Goal: Information Seeking & Learning: Learn about a topic

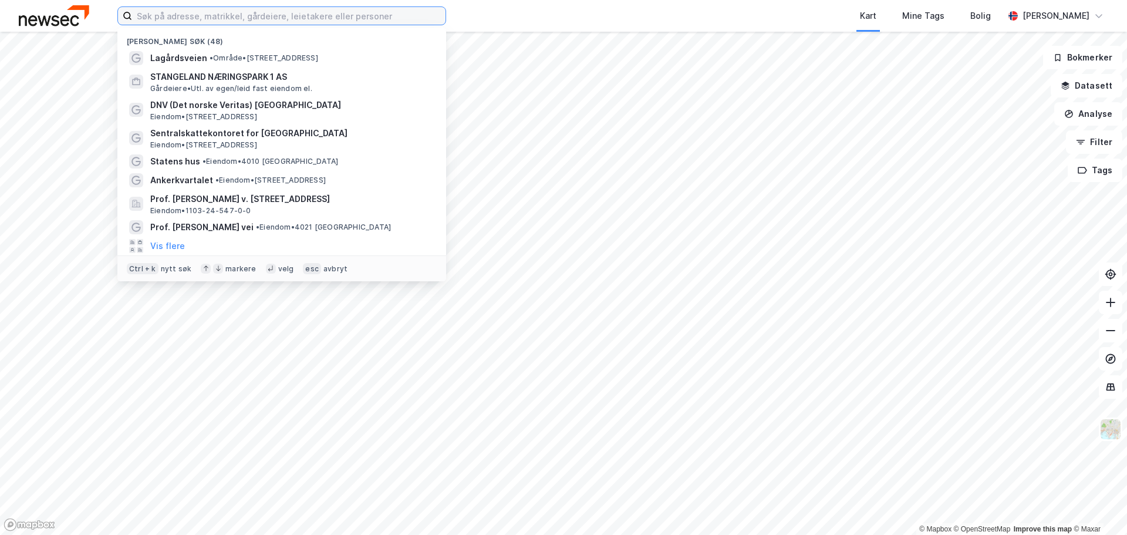
click at [220, 15] on input at bounding box center [289, 16] width 314 height 18
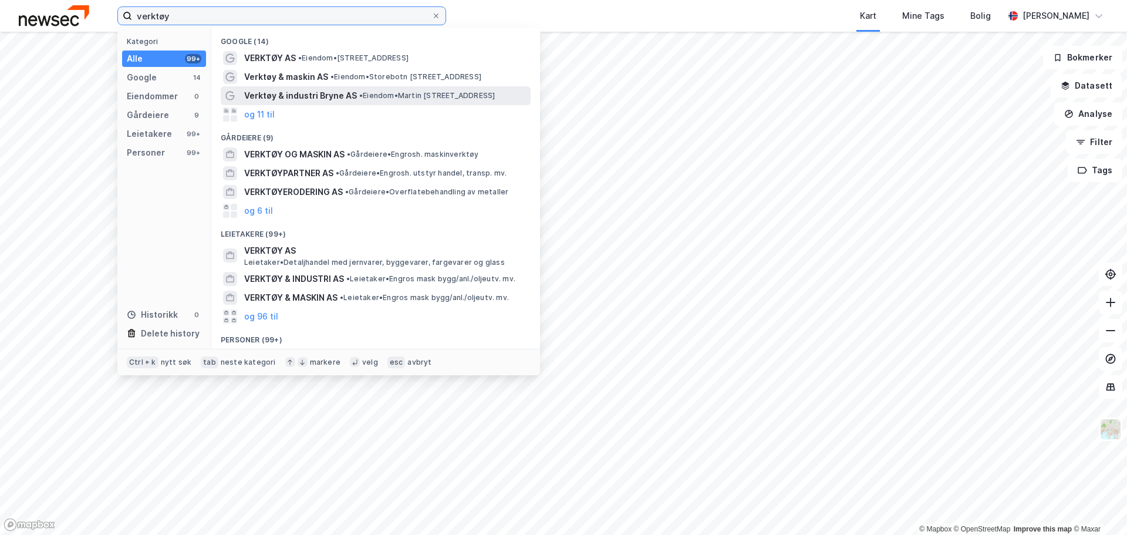
type input "verktøy"
click at [291, 90] on span "Verktøy & industri Bryne AS" at bounding box center [300, 96] width 113 height 14
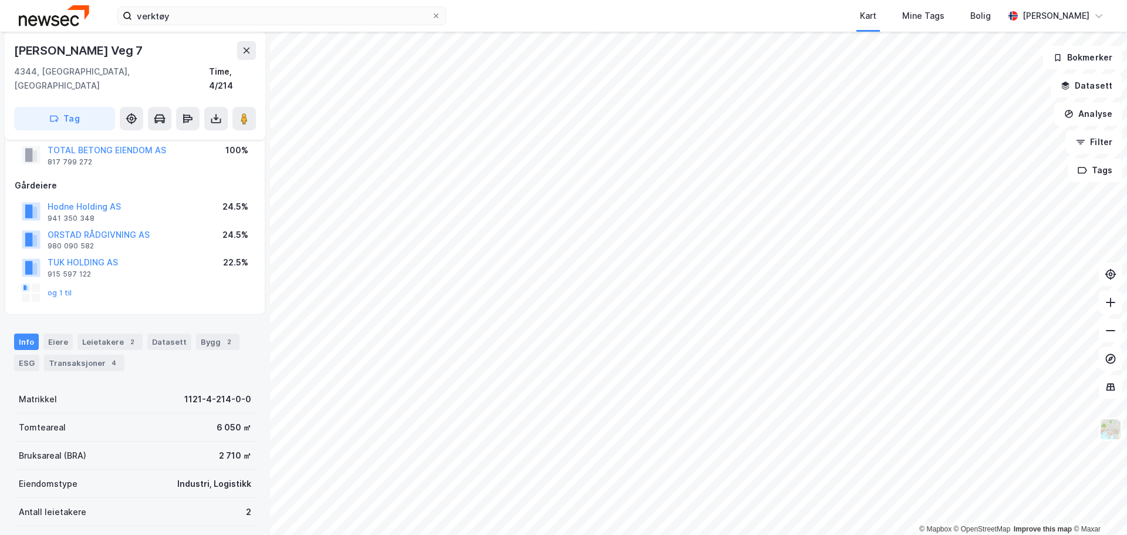
scroll to position [59, 0]
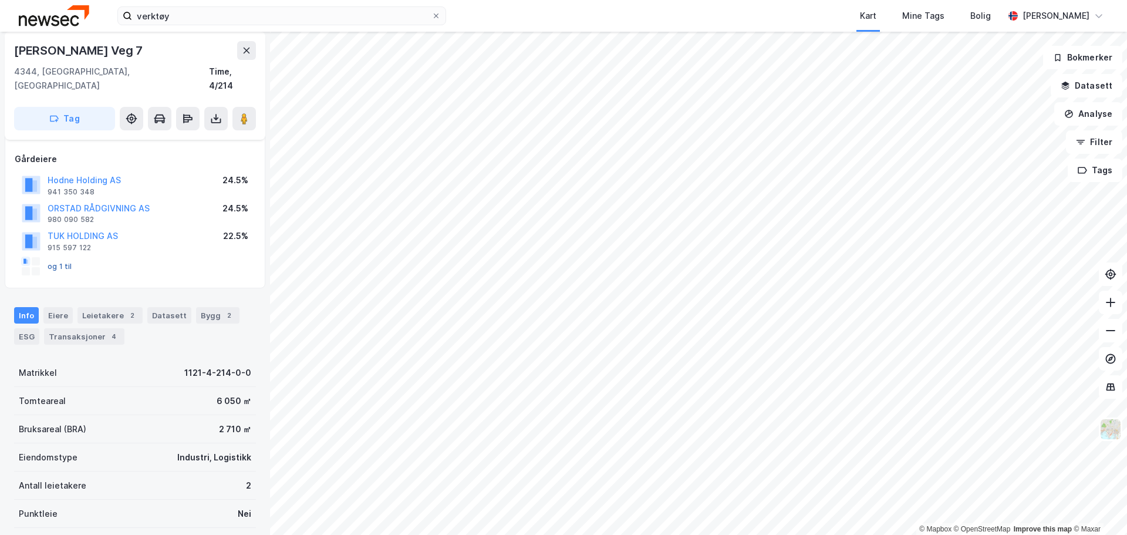
click at [0, 0] on button "og 1 til" at bounding box center [0, 0] width 0 height 0
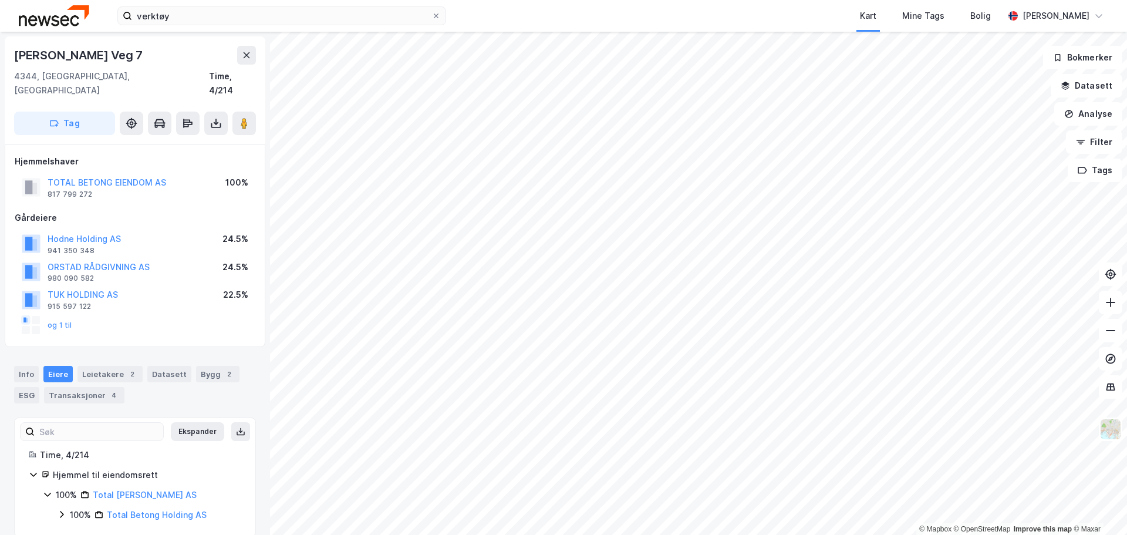
scroll to position [2, 0]
click at [109, 364] on div "Leietakere 2" at bounding box center [109, 372] width 65 height 16
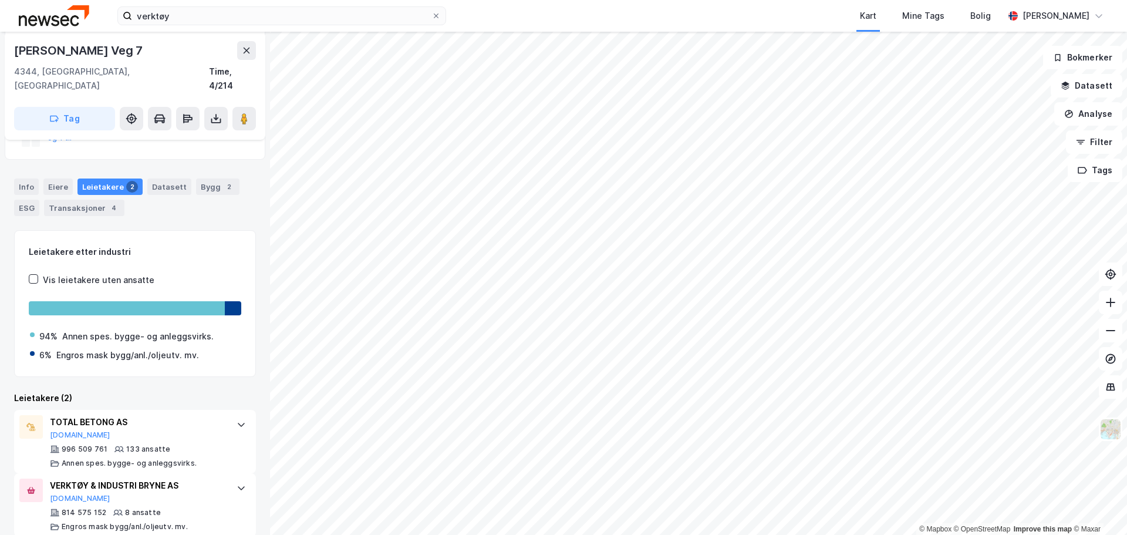
scroll to position [189, 0]
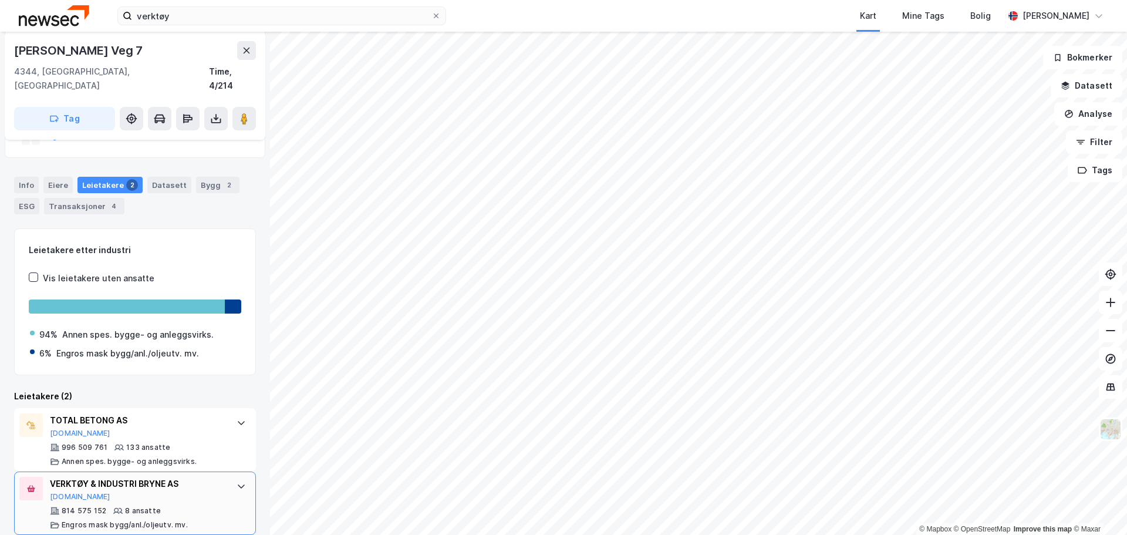
click at [146, 482] on div "VERKTØY & INDUSTRI BRYNE AS [DOMAIN_NAME]" at bounding box center [137, 489] width 175 height 25
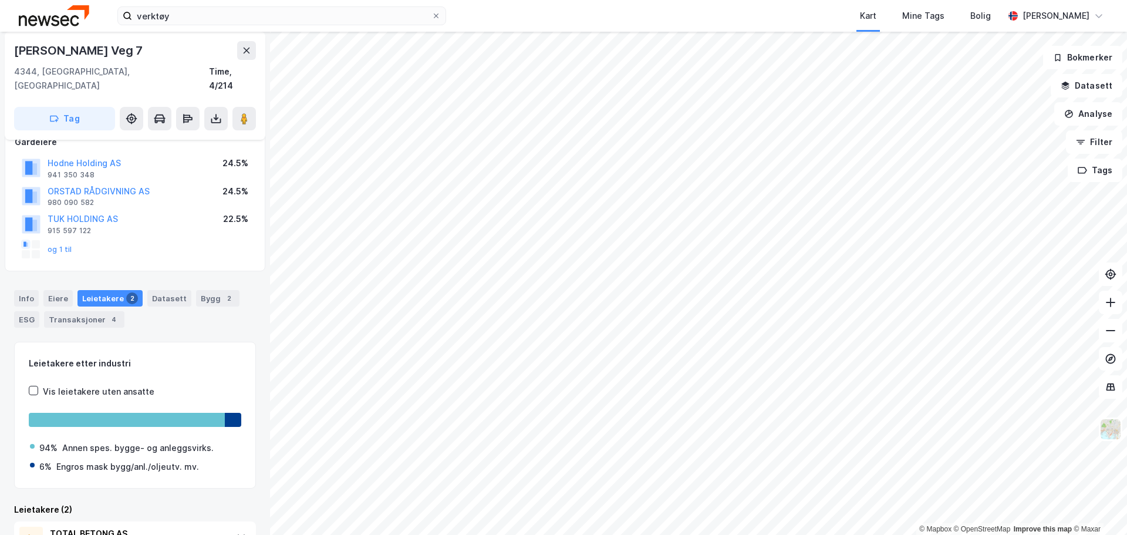
scroll to position [0, 0]
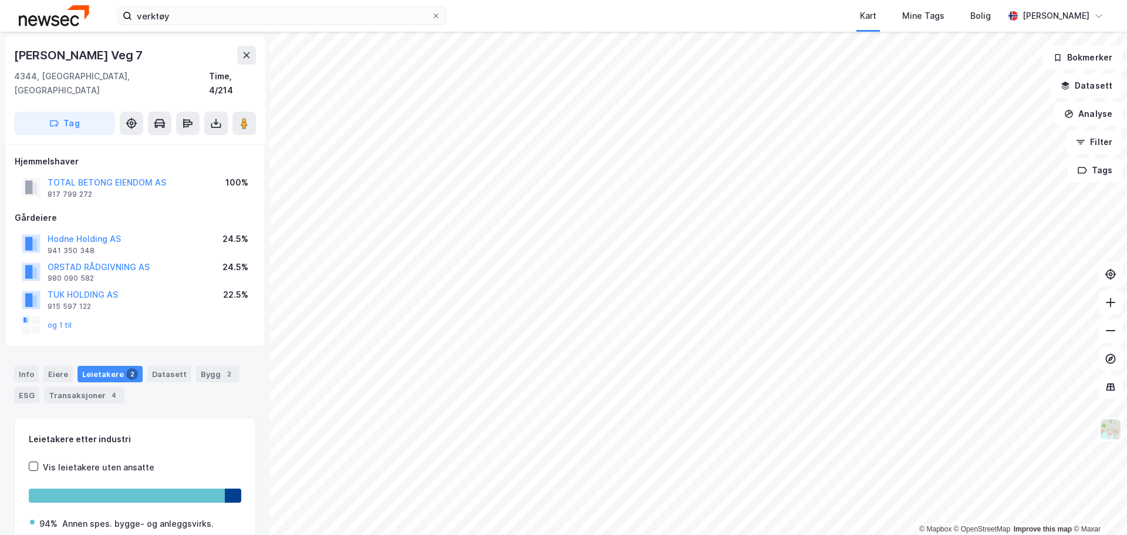
click at [101, 366] on div "Leietakere 2" at bounding box center [109, 374] width 65 height 16
click at [56, 366] on div "Eiere" at bounding box center [57, 374] width 29 height 16
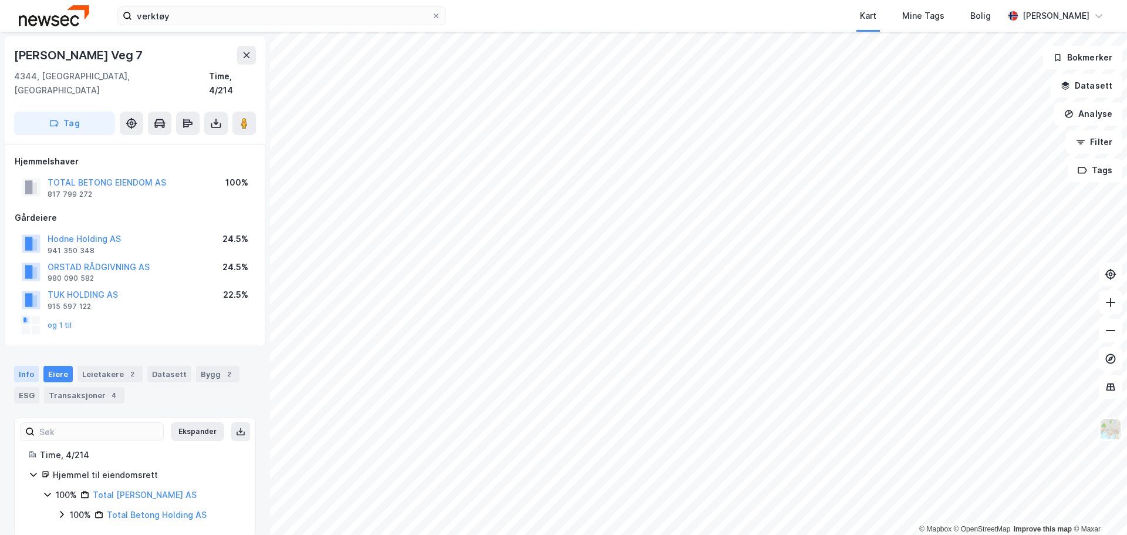
click at [25, 366] on div "Info" at bounding box center [26, 374] width 25 height 16
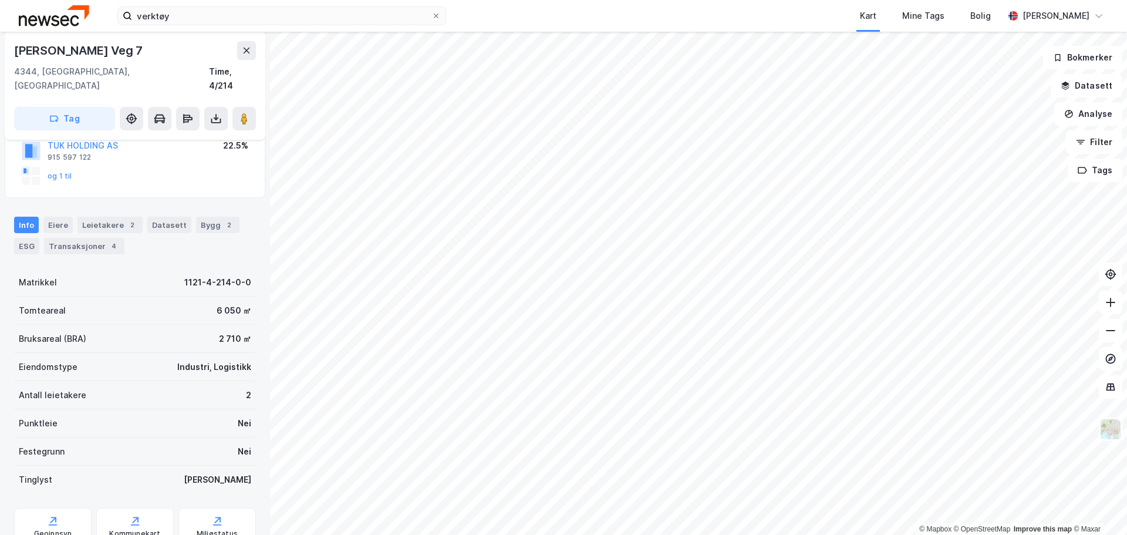
scroll to position [176, 0]
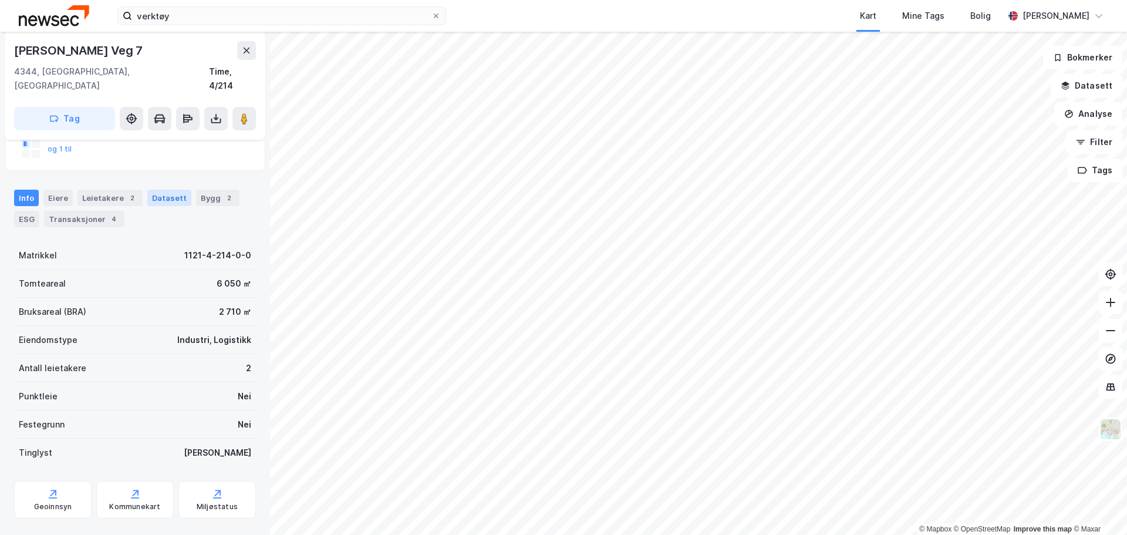
click at [164, 190] on div "Datasett" at bounding box center [169, 198] width 44 height 16
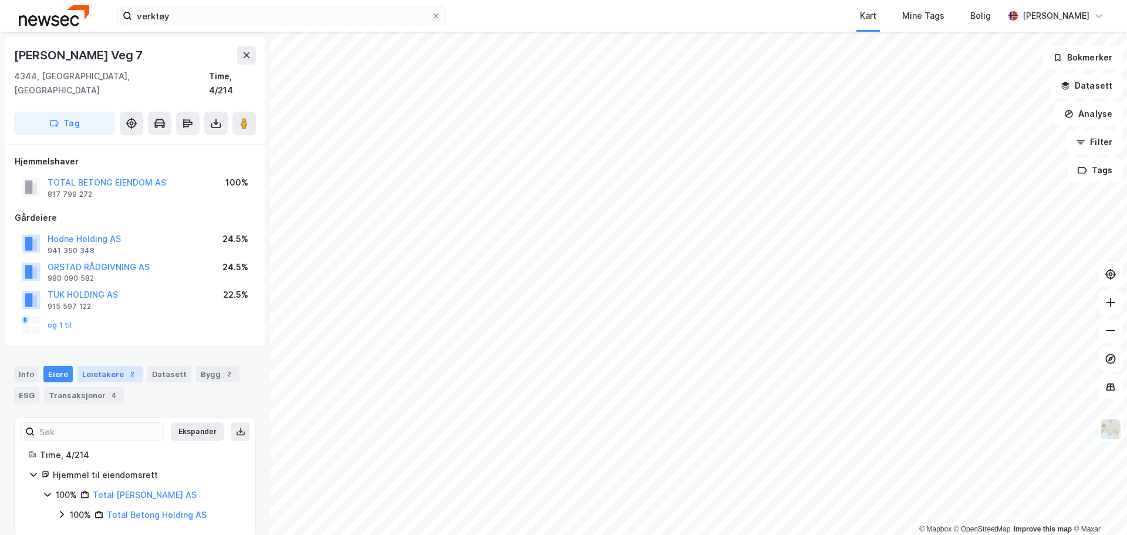
click at [112, 366] on div "Leietakere 2" at bounding box center [109, 374] width 65 height 16
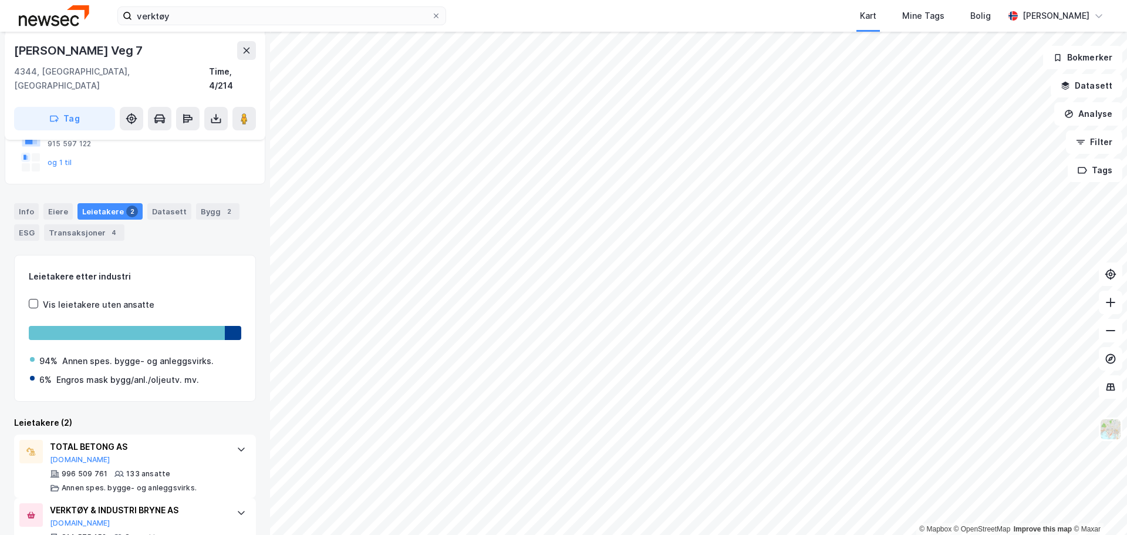
scroll to position [189, 0]
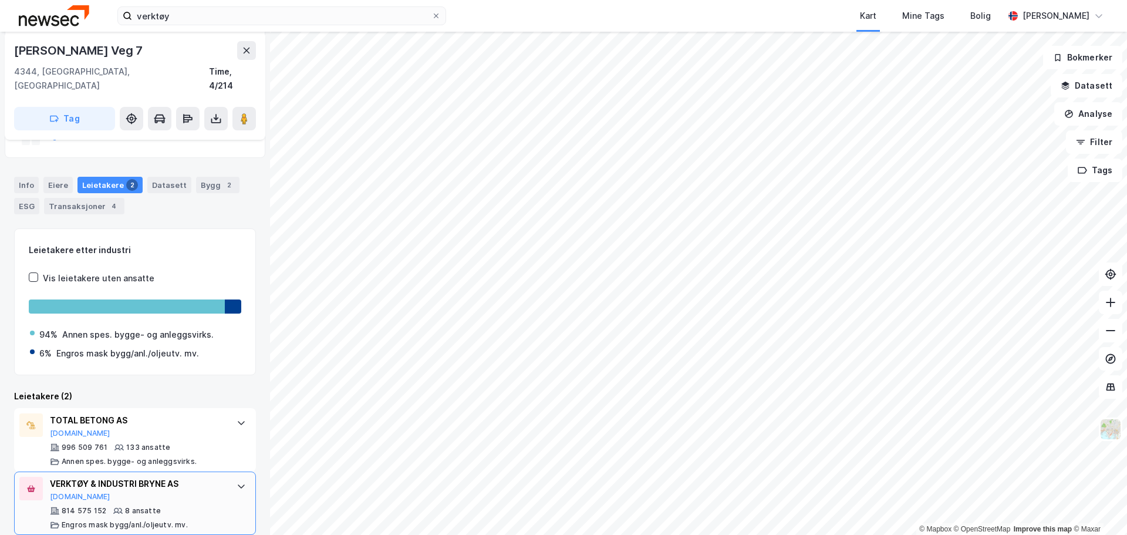
click at [193, 482] on div "VERKTØY & INDUSTRI BRYNE AS [DOMAIN_NAME]" at bounding box center [137, 489] width 175 height 25
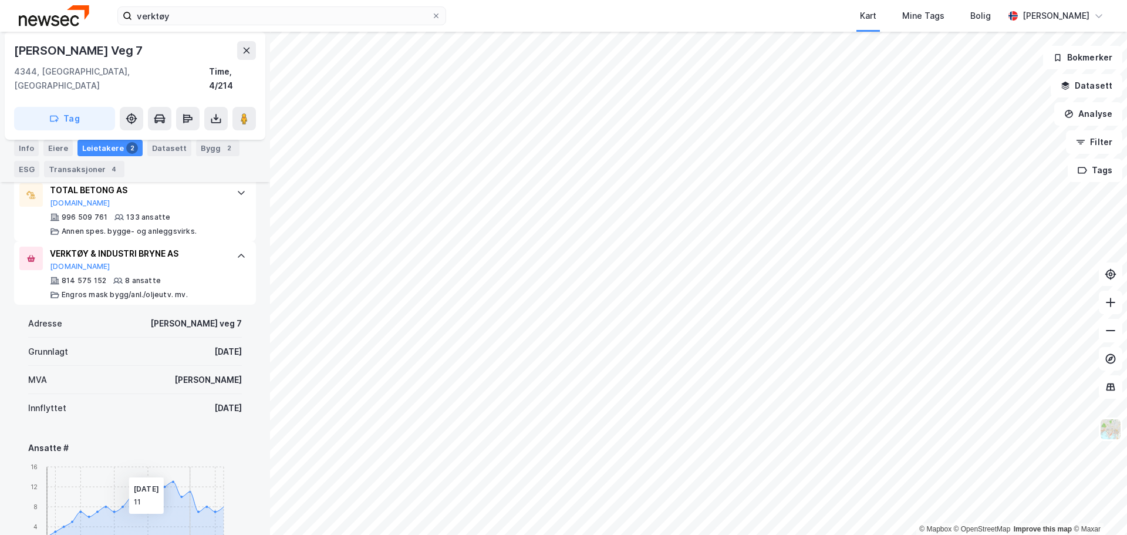
scroll to position [424, 0]
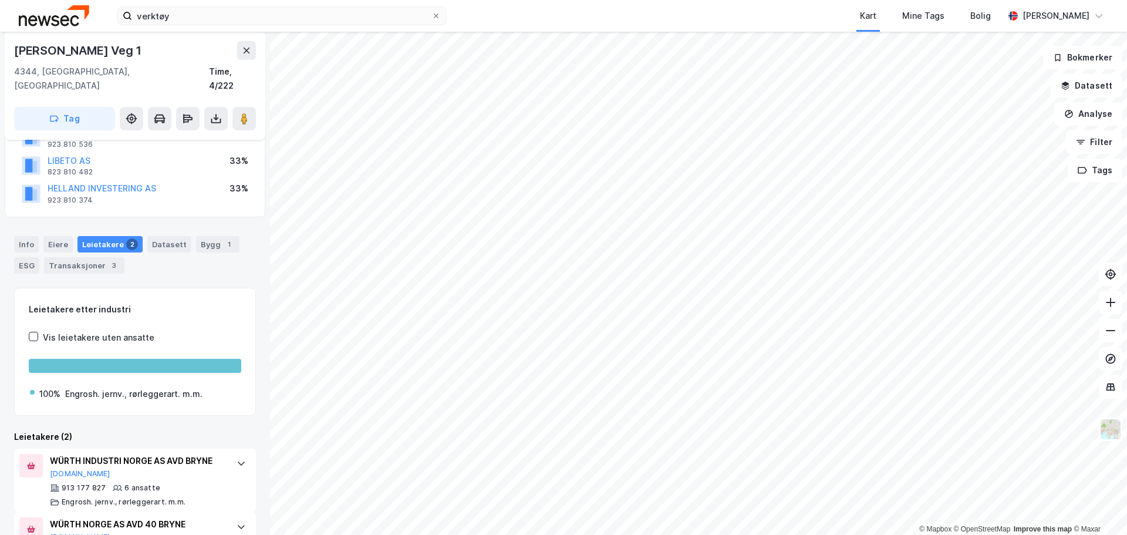
scroll to position [88, 0]
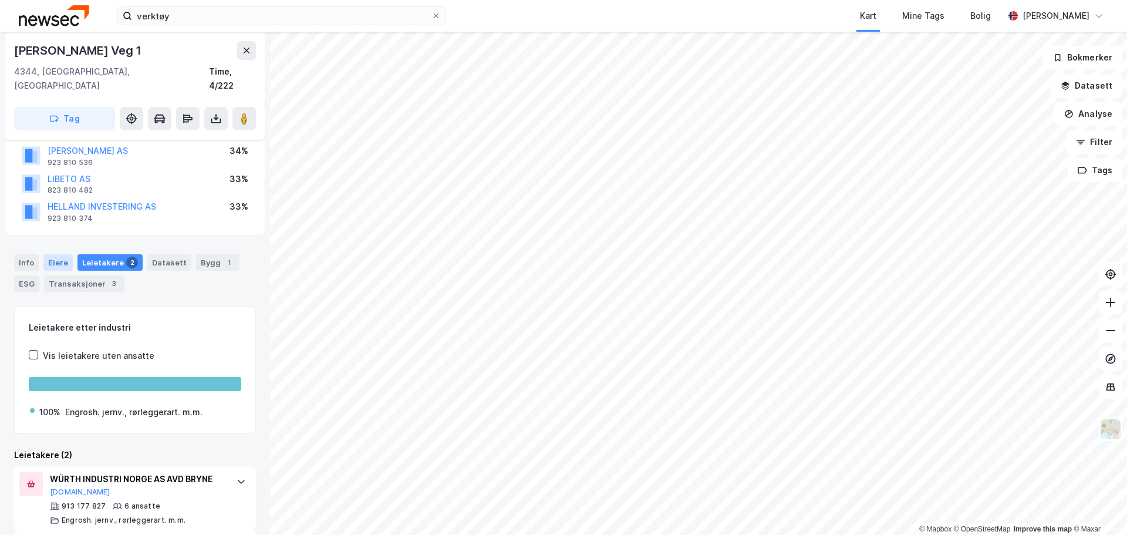
click at [53, 254] on div "Eiere" at bounding box center [57, 262] width 29 height 16
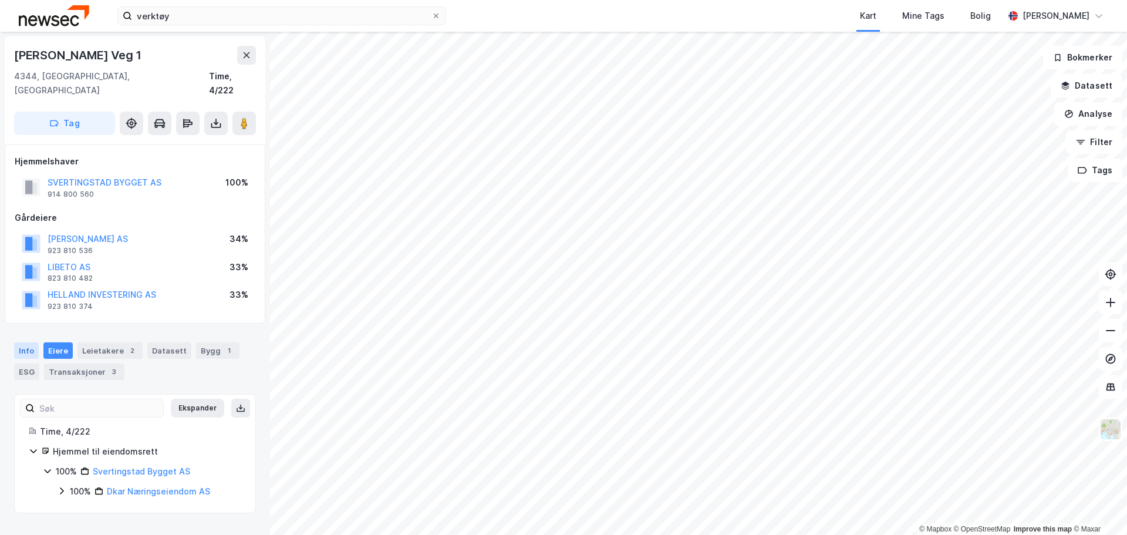
click at [26, 342] on div "Info" at bounding box center [26, 350] width 25 height 16
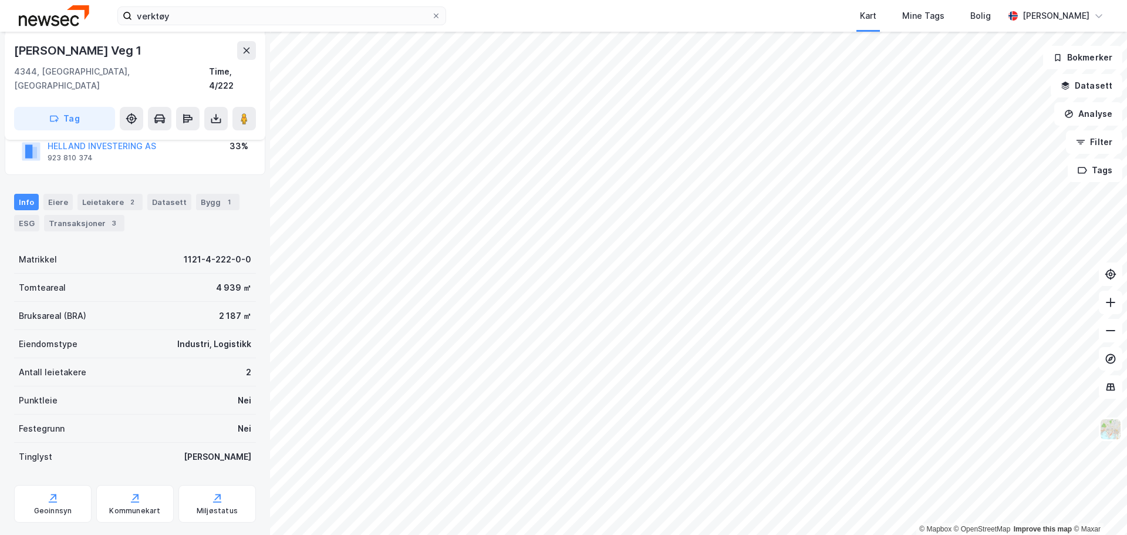
scroll to position [160, 0]
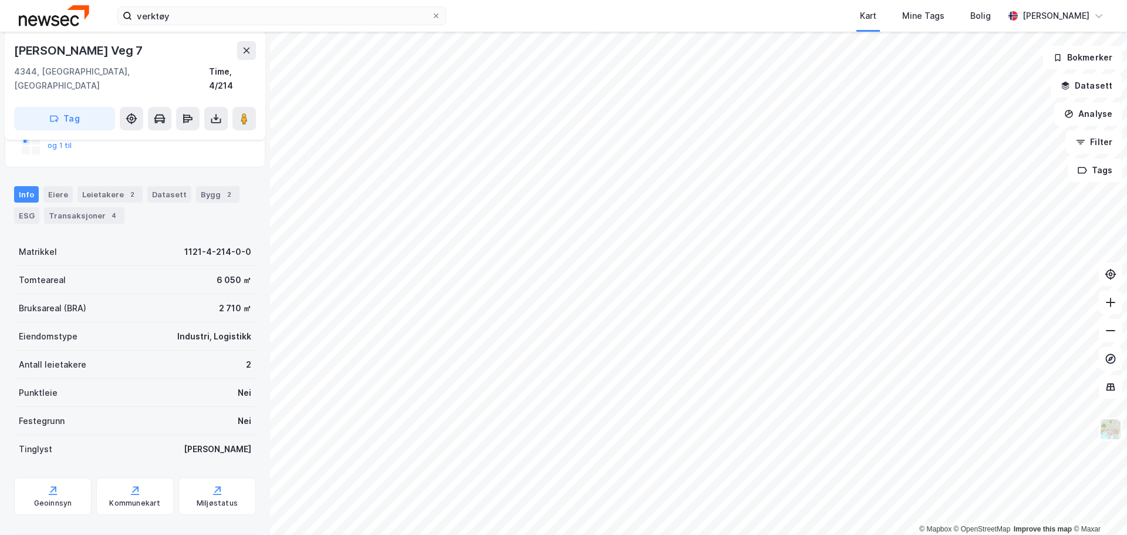
scroll to position [184, 0]
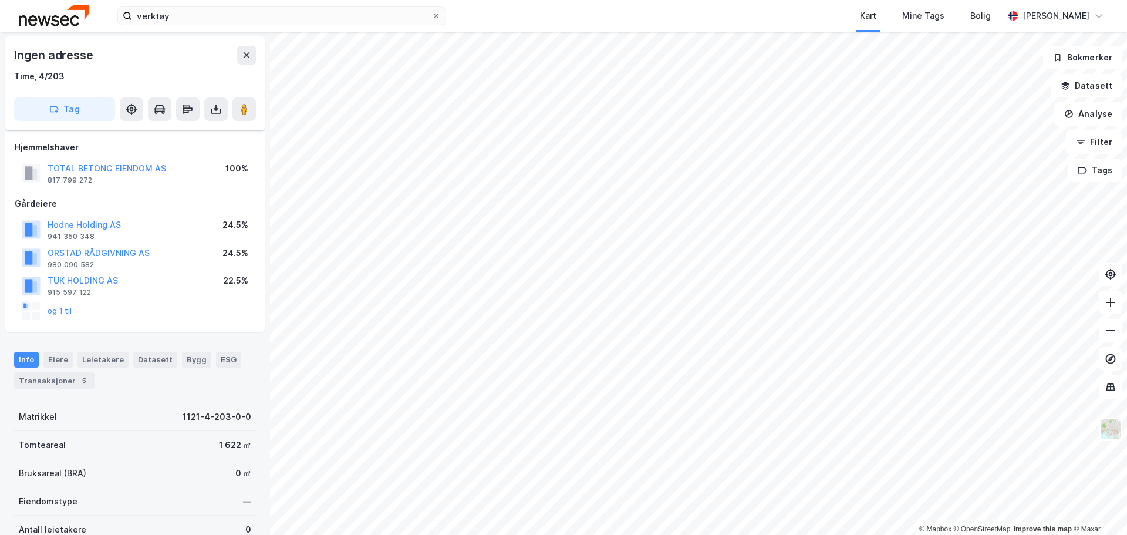
scroll to position [183, 0]
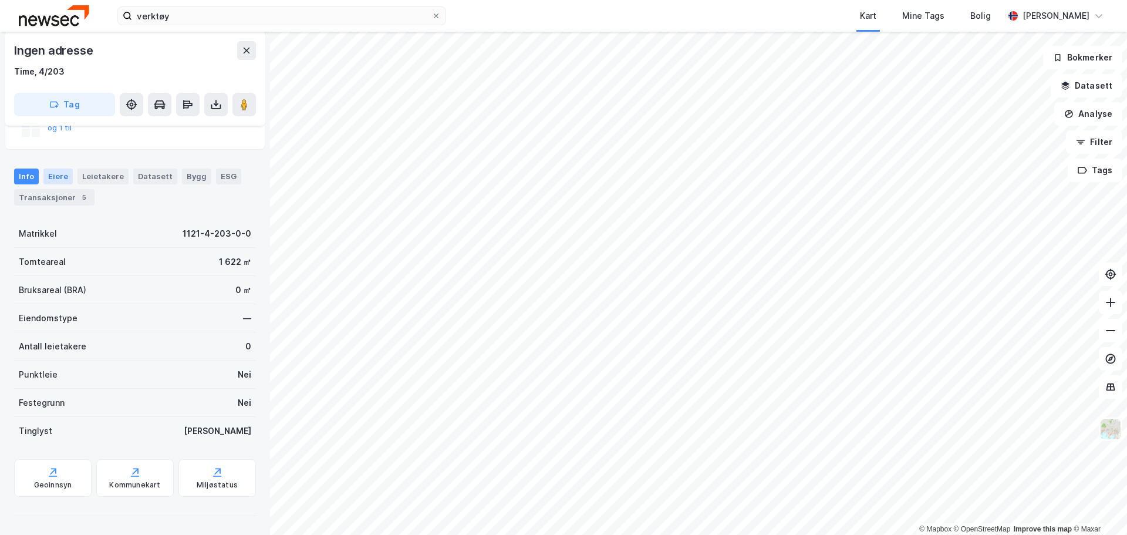
click at [58, 174] on div "Eiere" at bounding box center [57, 176] width 29 height 15
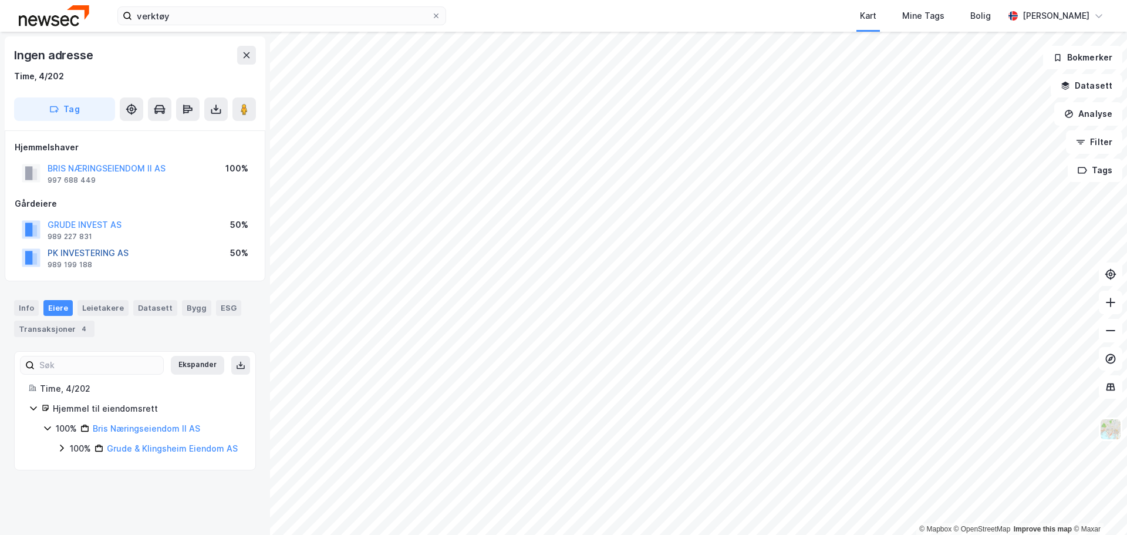
click at [0, 0] on button "PK INVESTERING AS" at bounding box center [0, 0] width 0 height 0
click at [473, 18] on div "verktøy Kart Mine Tags Bolig [PERSON_NAME]" at bounding box center [563, 16] width 1127 height 32
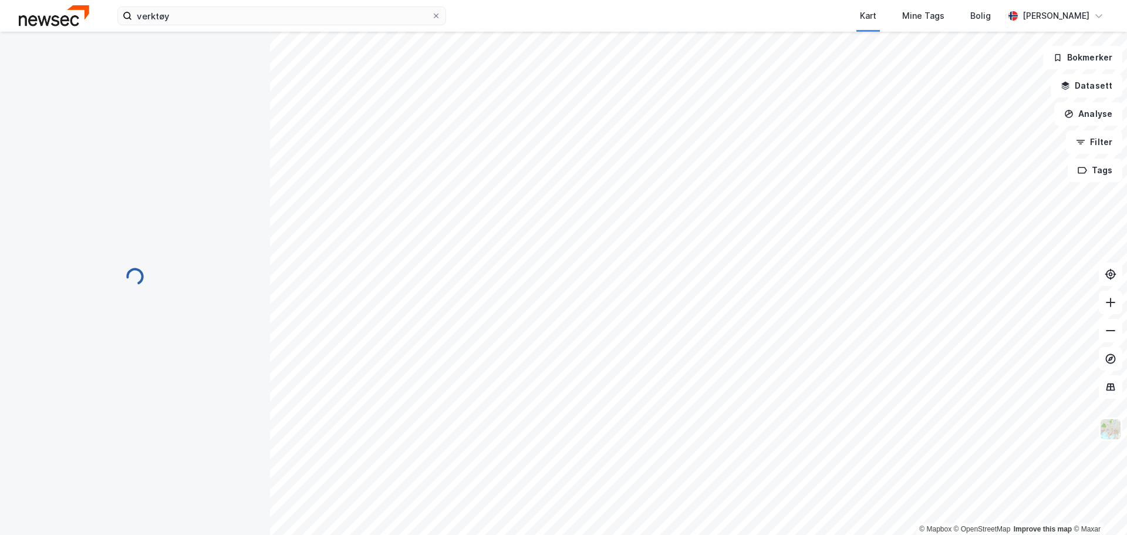
scroll to position [2, 0]
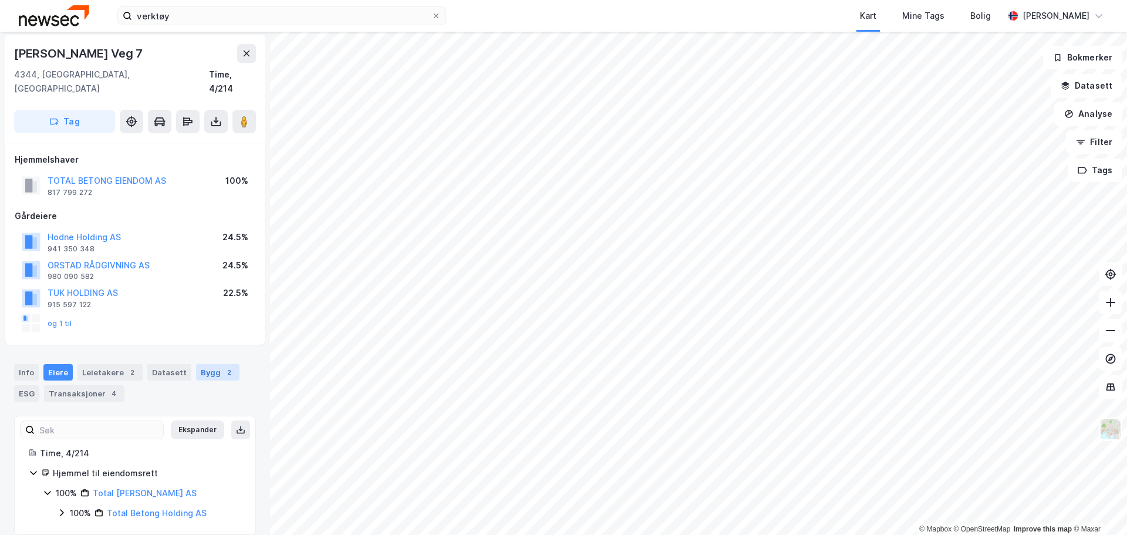
click at [207, 364] on div "Bygg 2" at bounding box center [217, 372] width 43 height 16
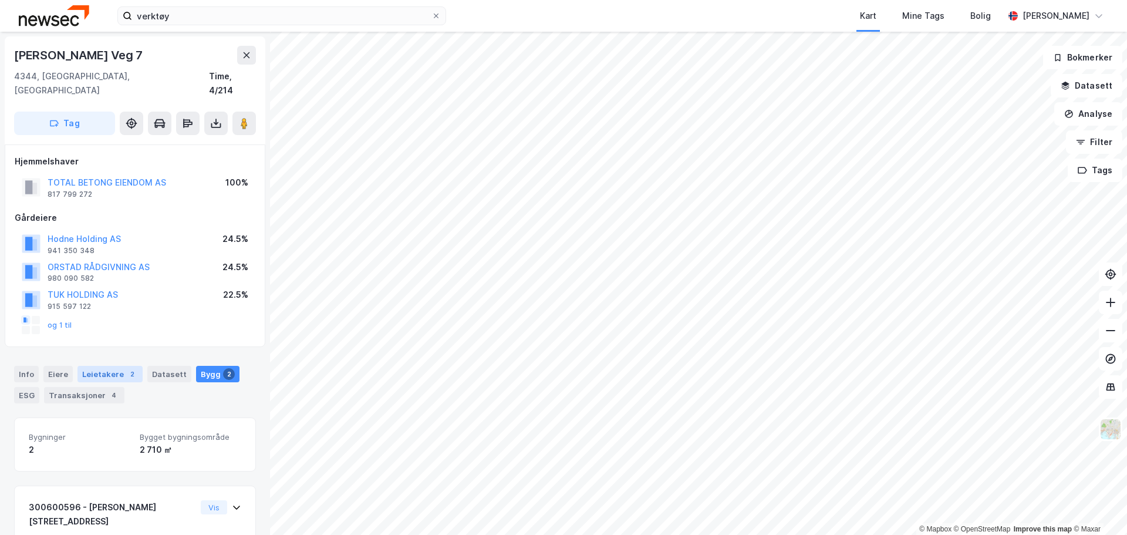
click at [89, 366] on div "Leietakere 2" at bounding box center [109, 374] width 65 height 16
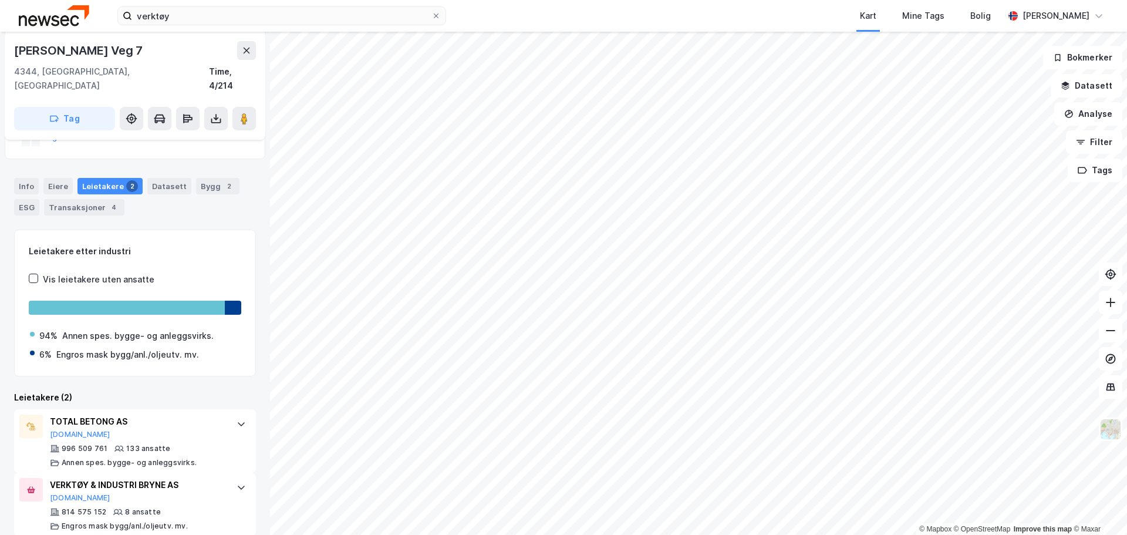
scroll to position [189, 0]
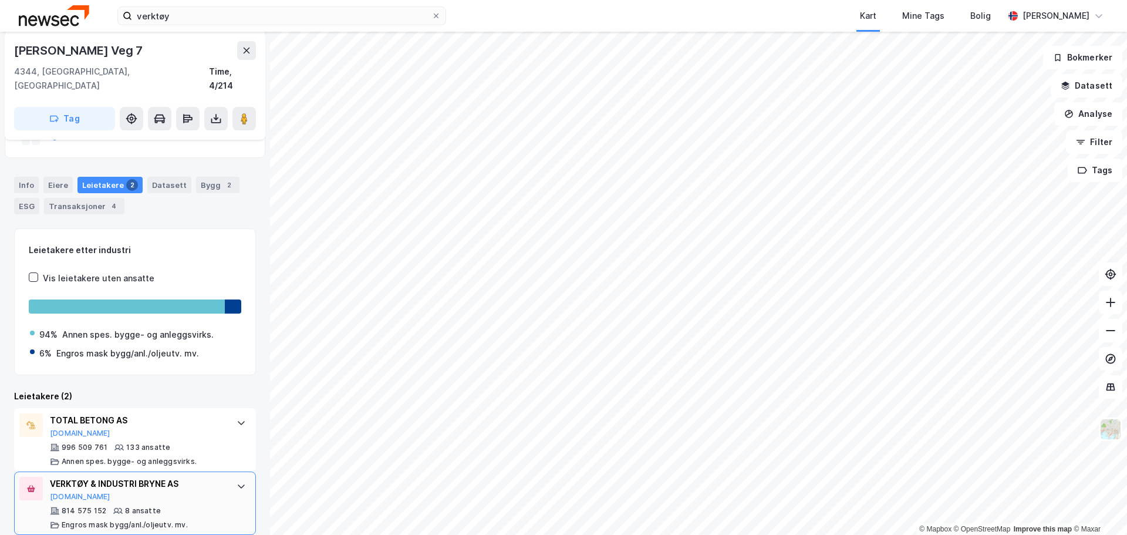
click at [143, 485] on div "VERKTØY & INDUSTRI BRYNE AS [DOMAIN_NAME]" at bounding box center [137, 489] width 175 height 25
click at [84, 198] on div "Transaksjoner 4" at bounding box center [84, 206] width 80 height 16
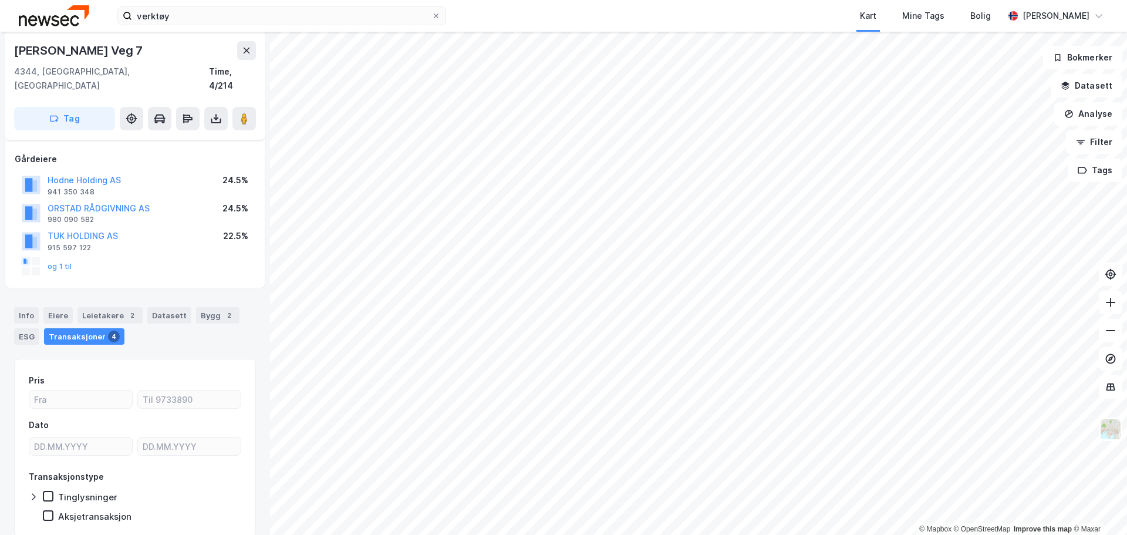
scroll to position [117, 0]
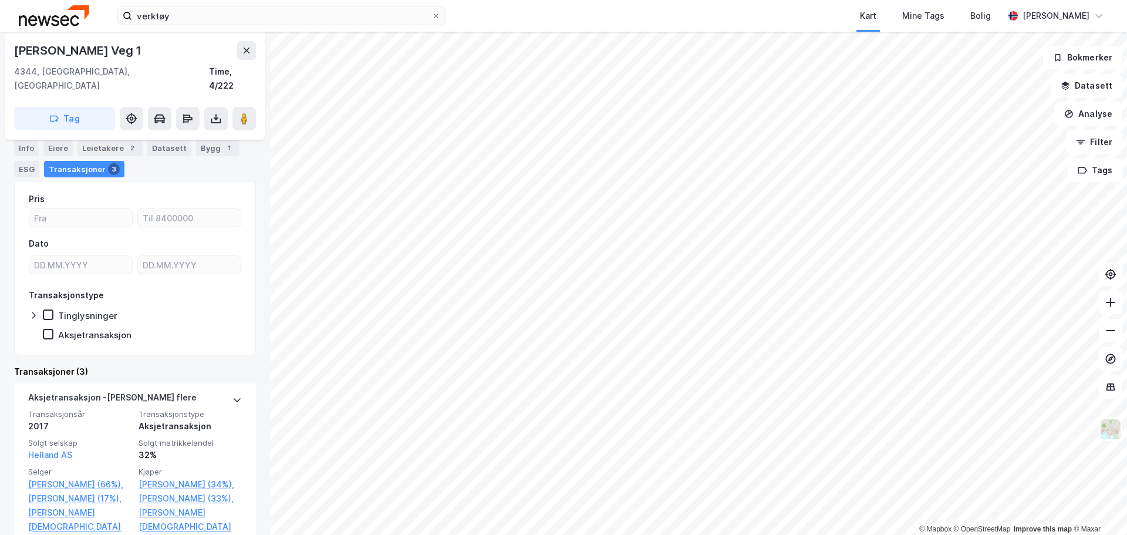
scroll to position [65, 0]
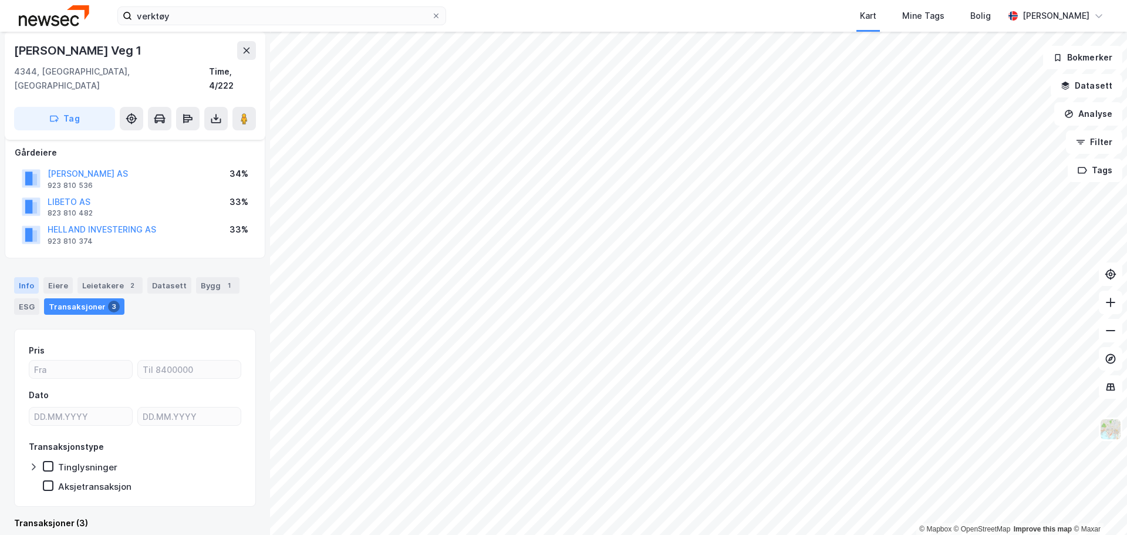
click at [24, 277] on div "Info" at bounding box center [26, 285] width 25 height 16
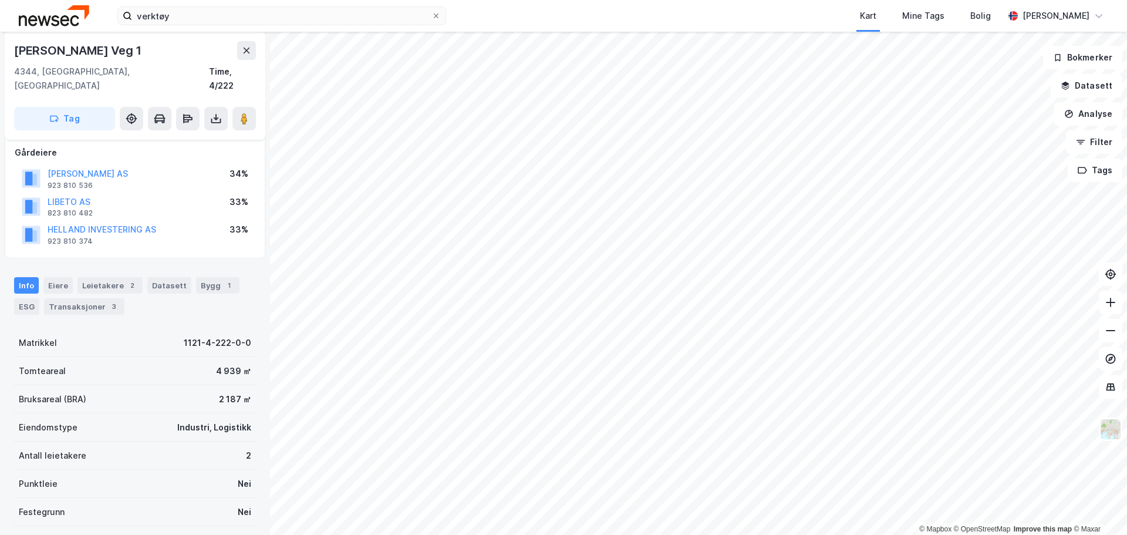
click at [497, 16] on div "verktøy Kart Mine Tags Bolig [PERSON_NAME]" at bounding box center [563, 16] width 1127 height 32
click at [109, 277] on div "Leietakere 2" at bounding box center [109, 285] width 65 height 16
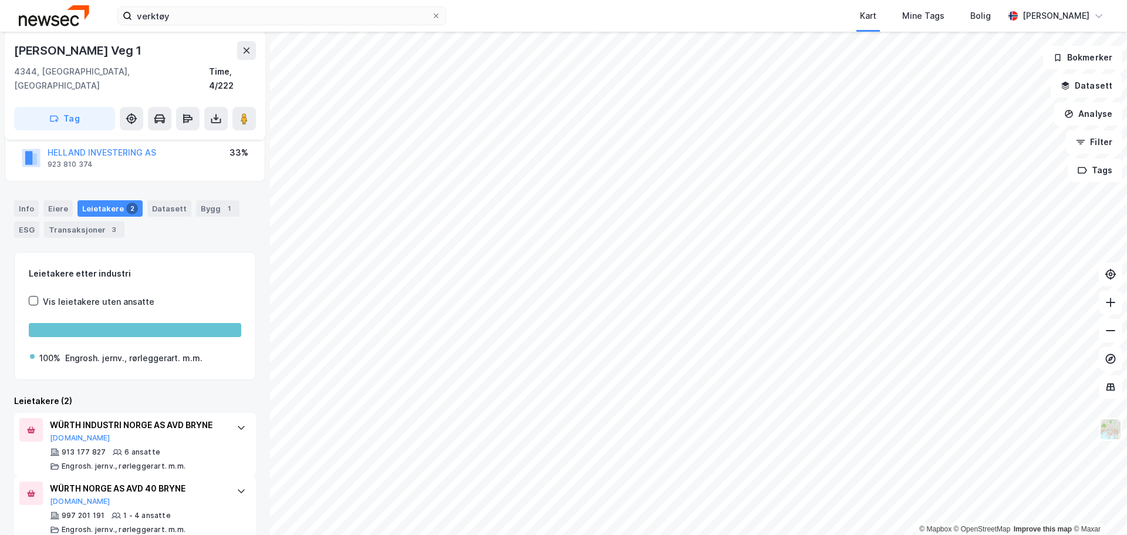
scroll to position [147, 0]
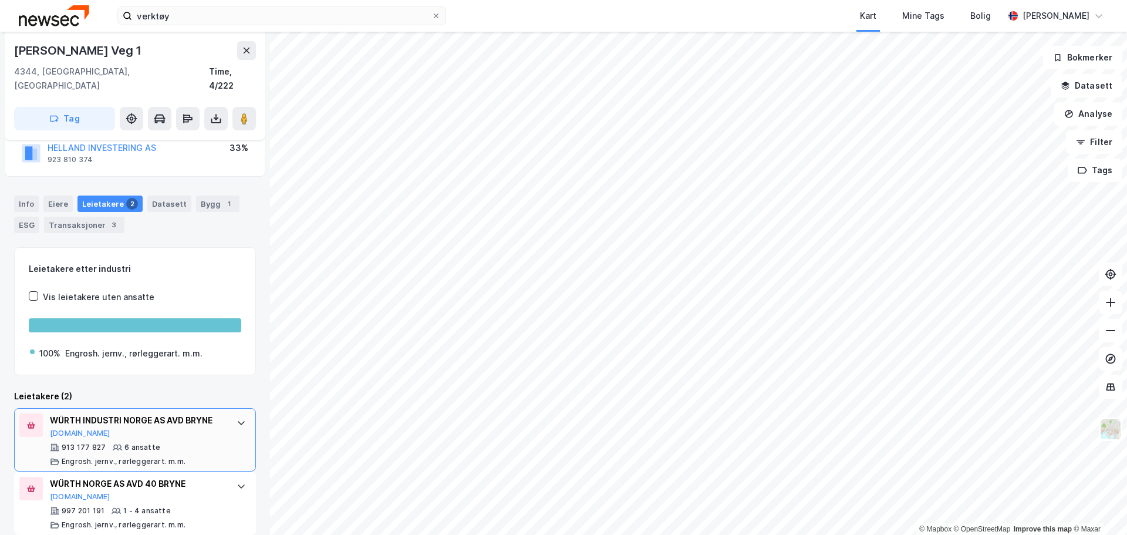
click at [143, 428] on div "WÜRTH INDUSTRI NORGE AS AVD [PERSON_NAME][DOMAIN_NAME] 913 177 827 6 ansatte En…" at bounding box center [137, 439] width 175 height 53
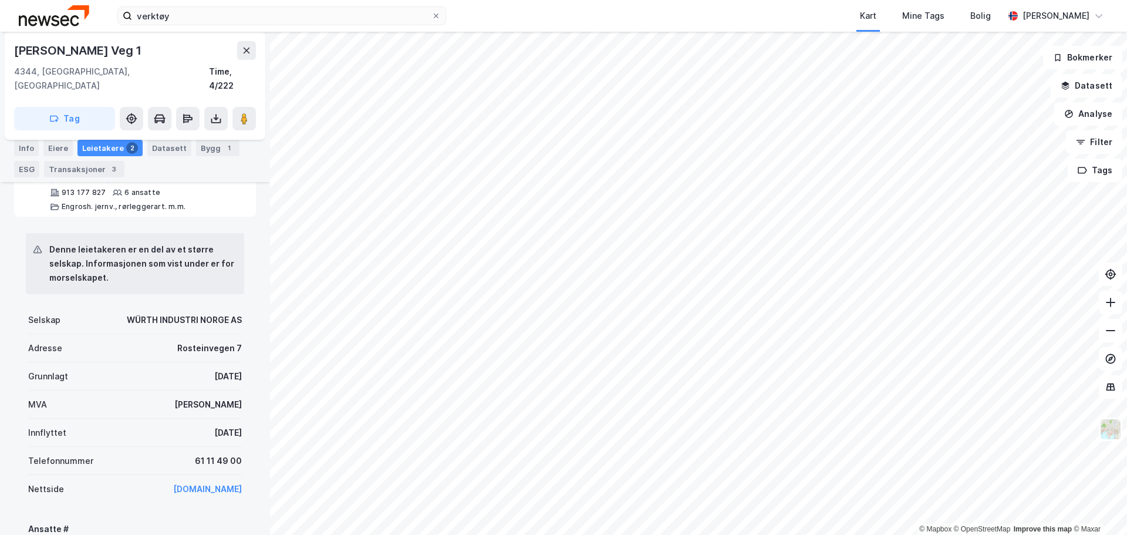
scroll to position [382, 0]
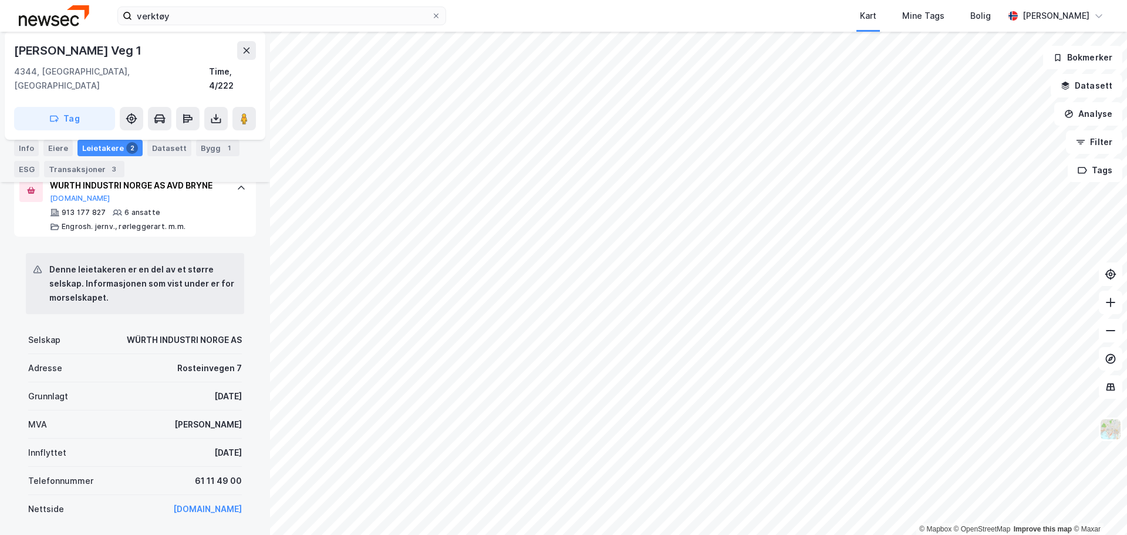
click at [56, 144] on div "Eiere" at bounding box center [57, 148] width 29 height 16
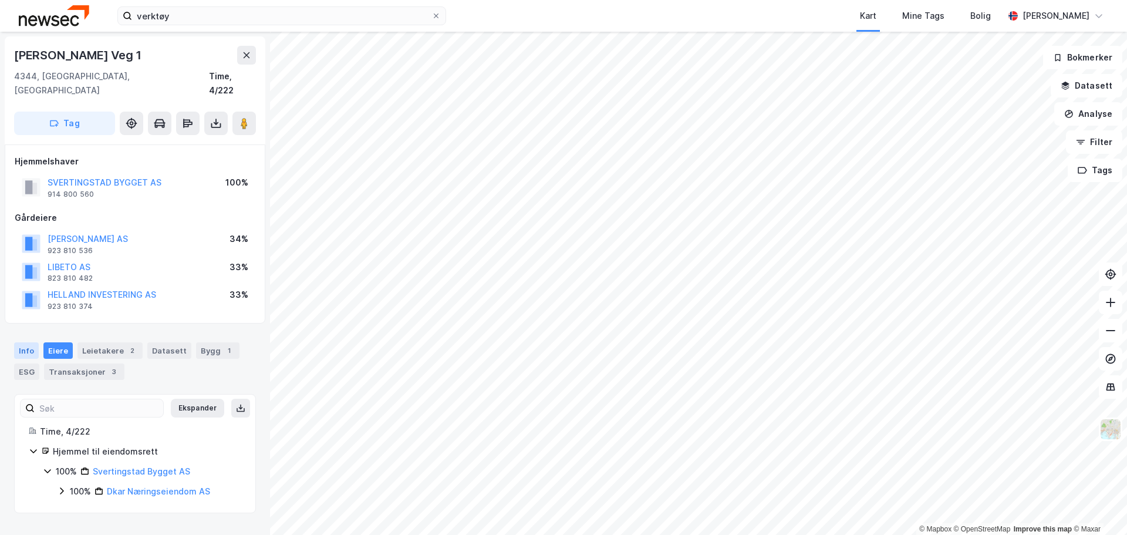
click at [20, 342] on div "Info" at bounding box center [26, 350] width 25 height 16
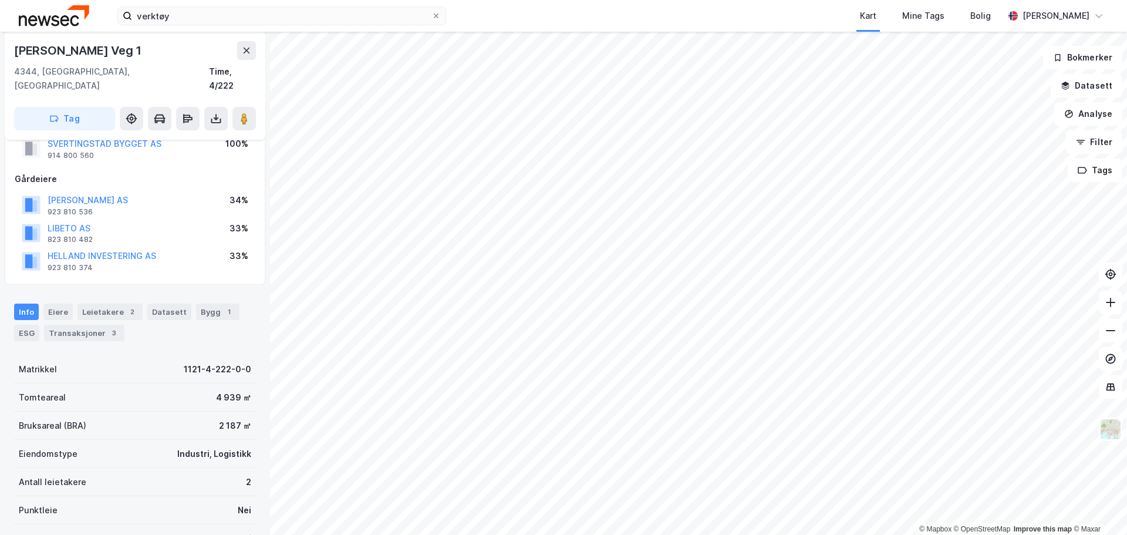
scroll to position [59, 0]
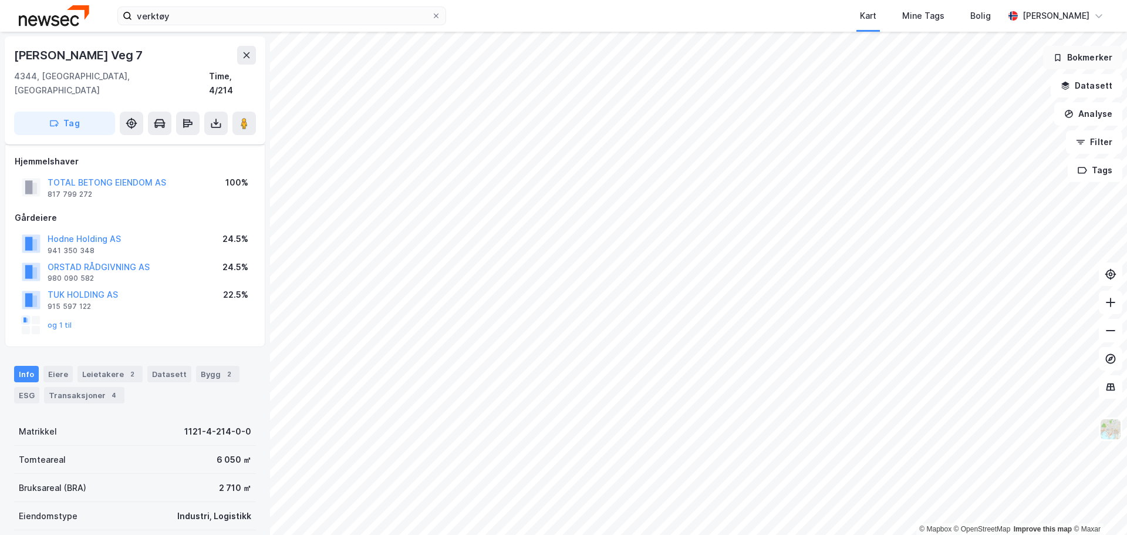
scroll to position [59, 0]
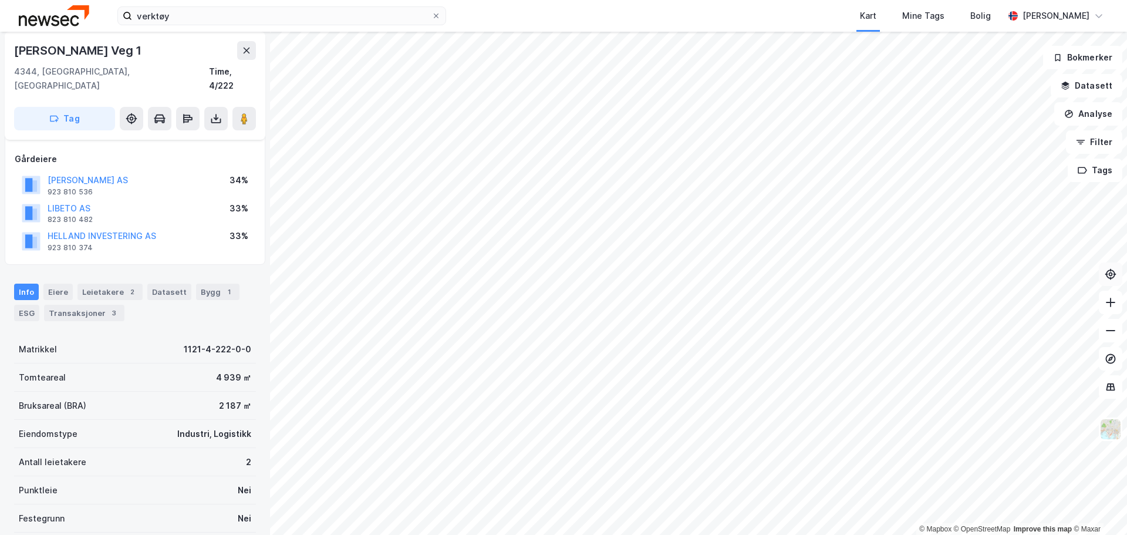
scroll to position [59, 0]
click at [63, 305] on div "Transaksjoner 3" at bounding box center [84, 313] width 80 height 16
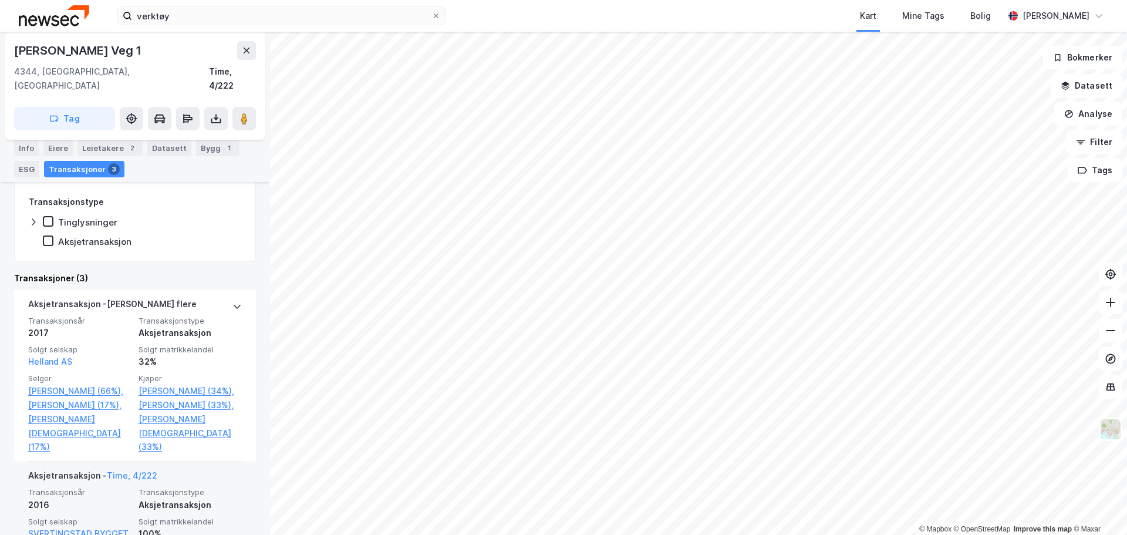
scroll to position [294, 0]
